Goal: Check status: Check status

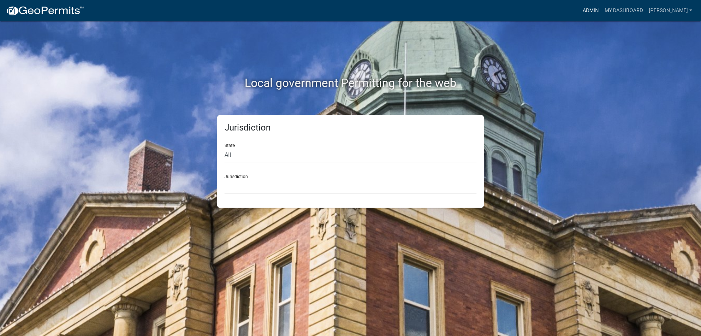
click at [599, 11] on link "Admin" at bounding box center [591, 11] width 22 height 14
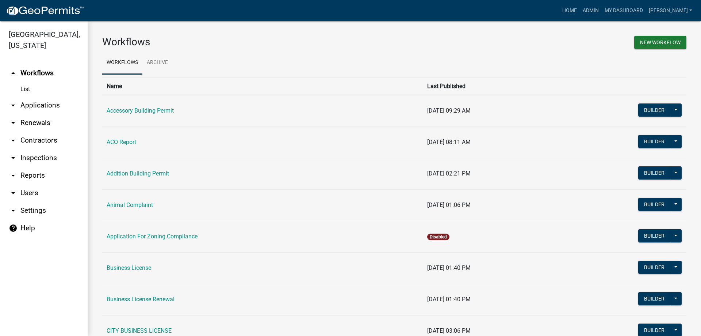
click at [24, 106] on link "arrow_drop_down Applications" at bounding box center [44, 105] width 88 height 18
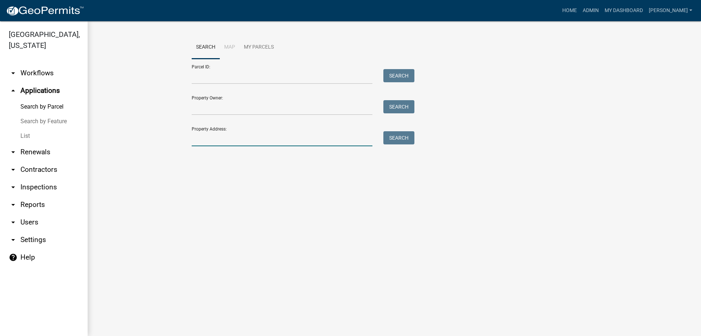
click at [214, 141] on input "Property Address:" at bounding box center [282, 138] width 181 height 15
click at [226, 73] on input "Parcel ID:" at bounding box center [282, 76] width 181 height 15
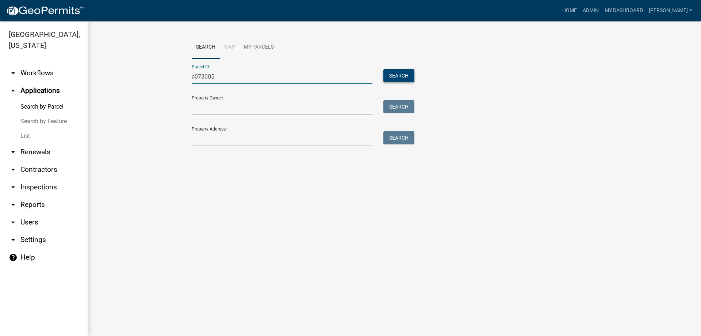
type input "c073005"
click at [408, 74] on button "Search" at bounding box center [398, 75] width 31 height 13
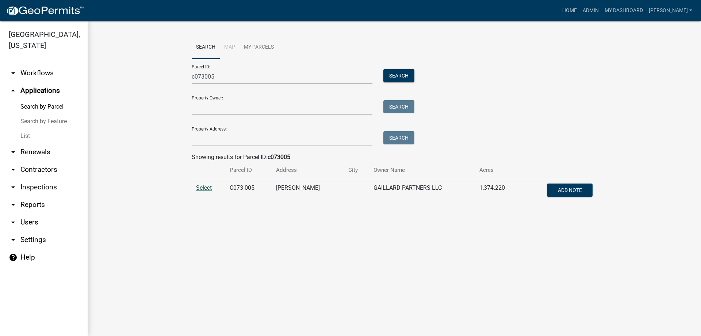
click at [198, 188] on span "Select" at bounding box center [204, 187] width 16 height 7
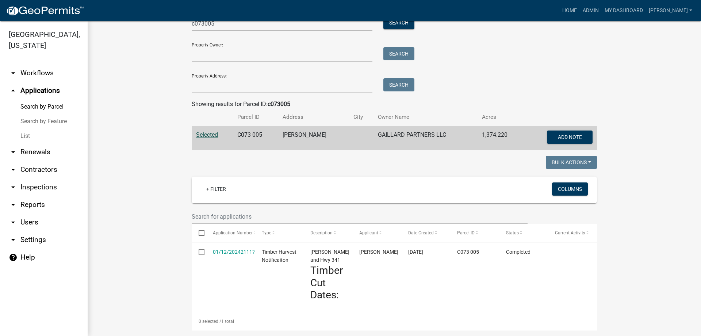
scroll to position [62, 0]
